Goal: Task Accomplishment & Management: Manage account settings

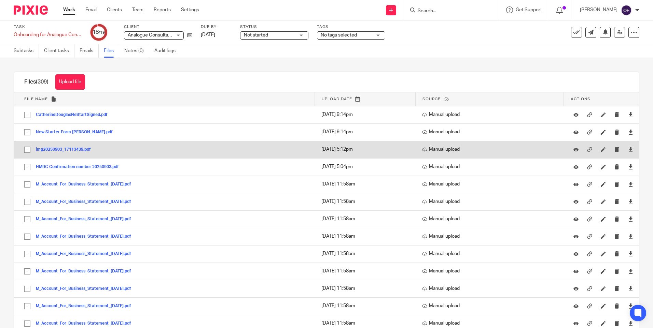
click at [77, 147] on button "img20250903_17113439.pdf" at bounding box center [66, 149] width 60 height 5
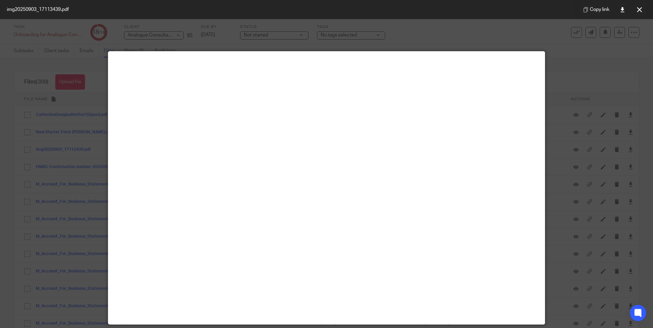
click at [596, 52] on div at bounding box center [326, 164] width 653 height 328
click at [640, 7] on icon at bounding box center [639, 9] width 5 height 5
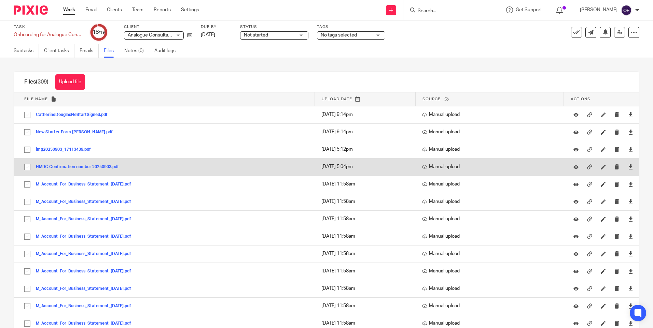
click at [84, 166] on button "HMRC Confirmation number 20250903.pdf" at bounding box center [80, 167] width 88 height 5
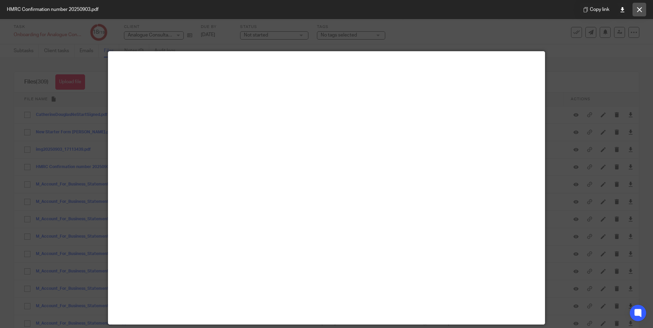
click at [639, 10] on icon at bounding box center [639, 9] width 5 height 5
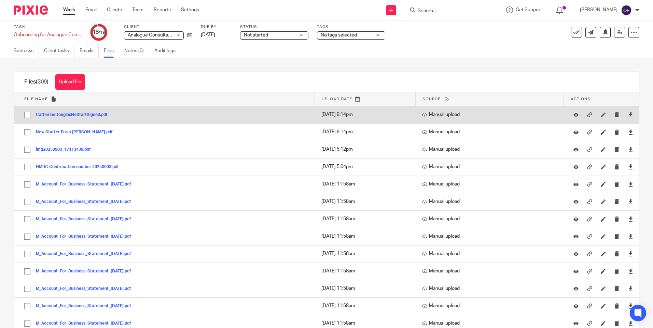
click at [95, 116] on button "CatherineDouglasNeStartSigned.pdf" at bounding box center [74, 115] width 77 height 5
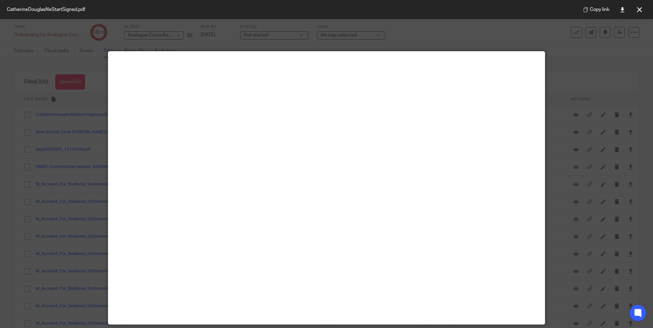
click at [569, 71] on div at bounding box center [326, 164] width 653 height 328
click at [638, 8] on icon at bounding box center [639, 9] width 5 height 5
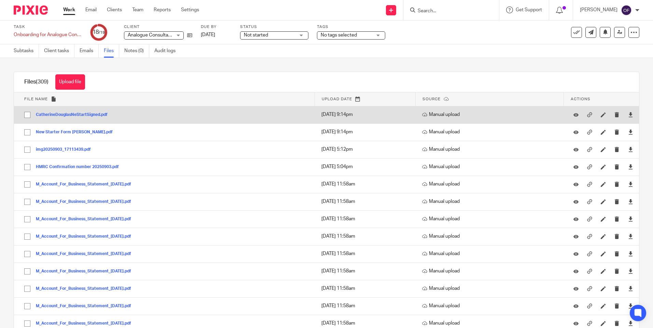
click at [90, 114] on button "CatherineDouglasNeStartSigned.pdf" at bounding box center [74, 115] width 77 height 5
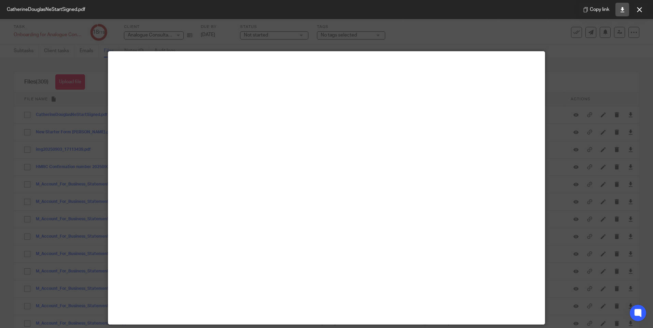
click at [622, 9] on icon at bounding box center [622, 9] width 5 height 5
click at [621, 11] on icon at bounding box center [622, 9] width 5 height 5
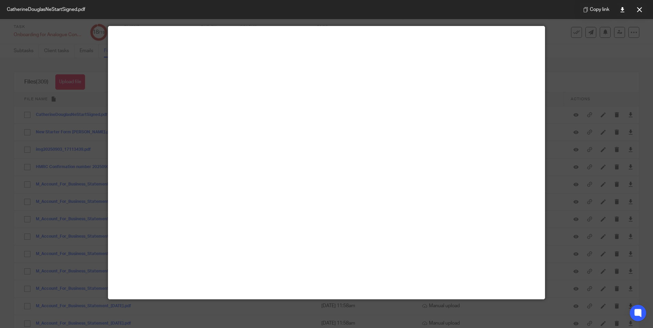
scroll to position [48, 0]
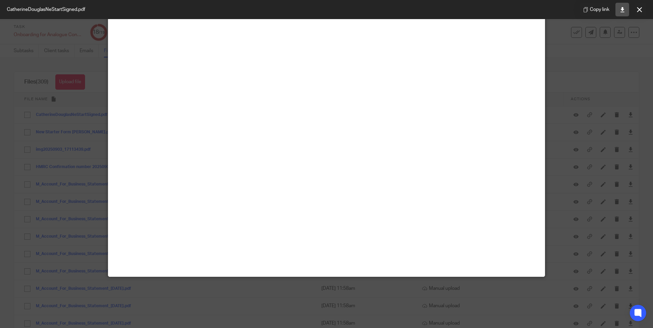
click at [623, 10] on icon at bounding box center [622, 9] width 5 height 5
click at [618, 10] on link at bounding box center [622, 10] width 14 height 14
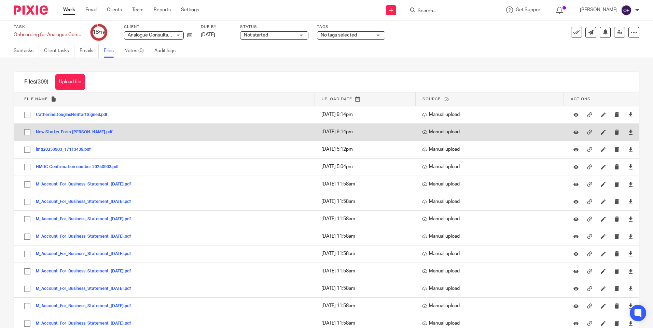
click at [96, 133] on button "New Starter Form [PERSON_NAME].pdf" at bounding box center [77, 132] width 82 height 5
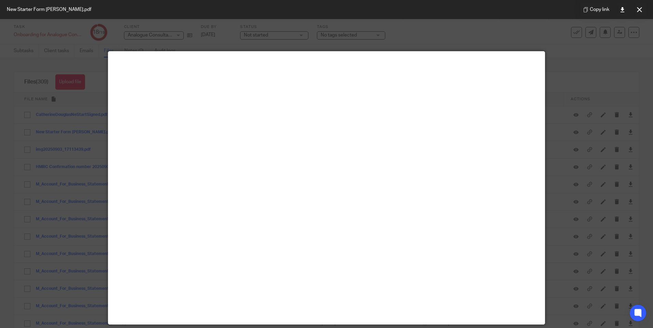
click at [559, 67] on div at bounding box center [326, 164] width 653 height 328
click at [639, 9] on icon at bounding box center [639, 9] width 5 height 5
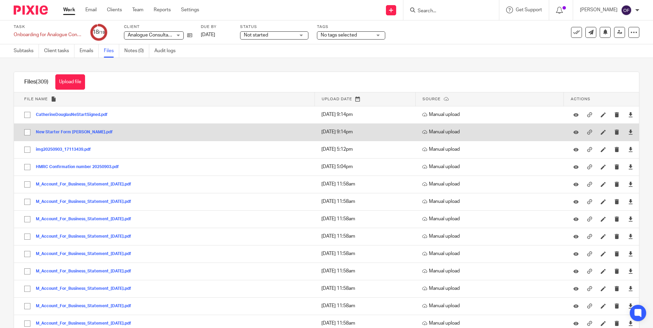
drag, startPoint x: 90, startPoint y: 133, endPoint x: 47, endPoint y: 131, distance: 43.4
click at [47, 131] on button "New Starter Form [PERSON_NAME].pdf" at bounding box center [77, 132] width 82 height 5
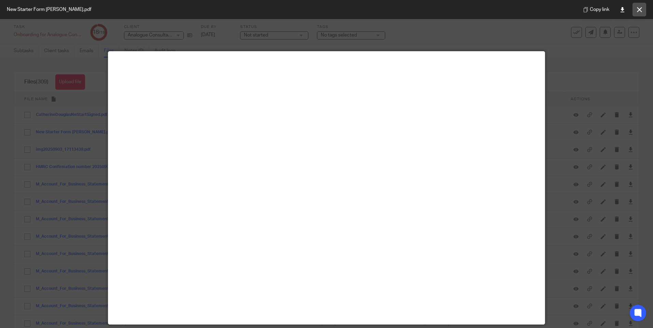
click at [640, 5] on button at bounding box center [639, 10] width 14 height 14
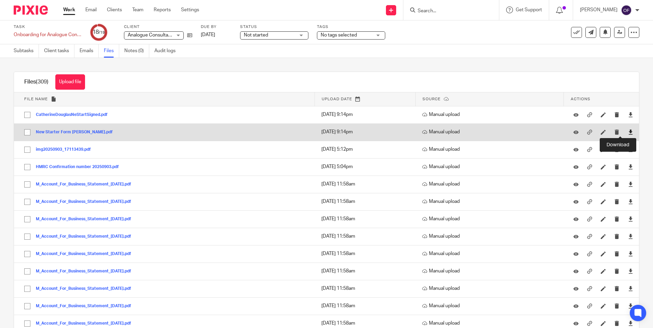
click at [628, 132] on icon at bounding box center [630, 132] width 5 height 5
